Goal: Download file/media

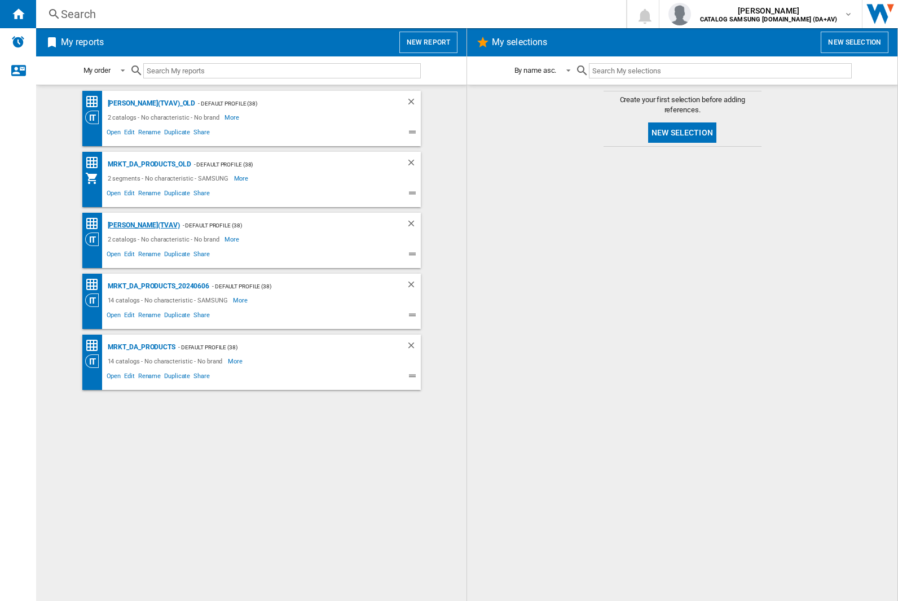
click at [124, 225] on div "[PERSON_NAME](TVAV)" at bounding box center [142, 225] width 75 height 14
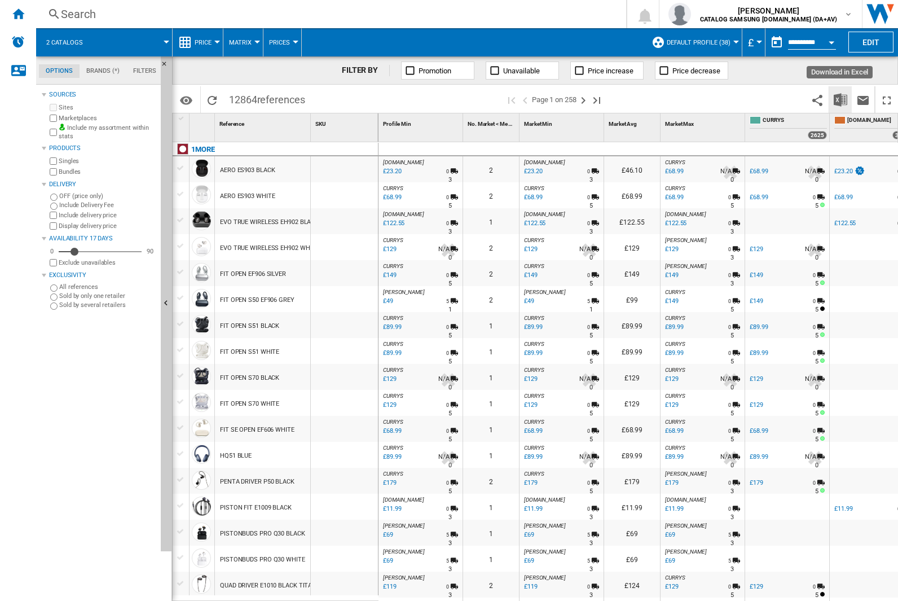
click at [841, 99] on img "Download in Excel" at bounding box center [841, 100] width 14 height 14
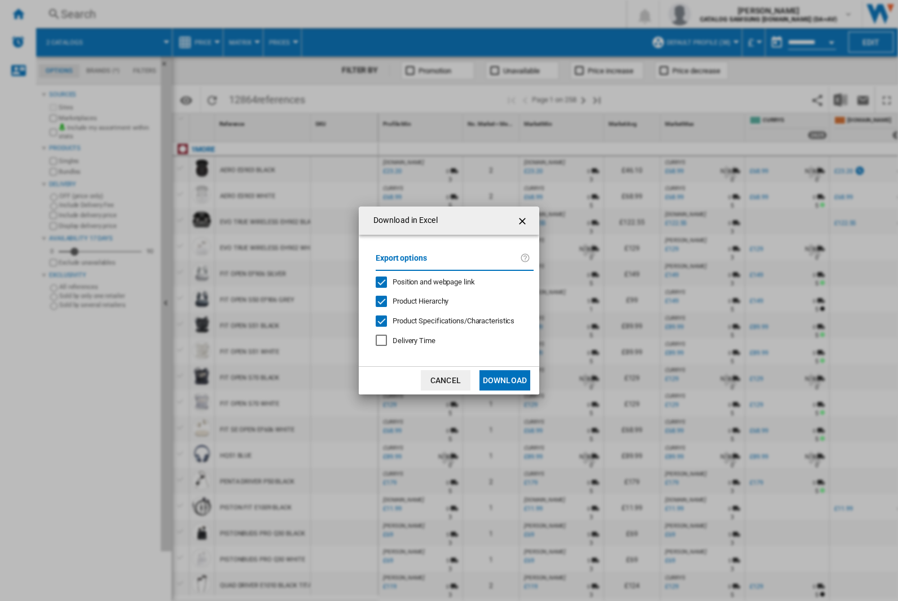
click at [450, 282] on span "Position and webpage link" at bounding box center [434, 282] width 82 height 8
click at [505, 380] on button "Download" at bounding box center [505, 380] width 51 height 20
